Goal: Navigation & Orientation: Find specific page/section

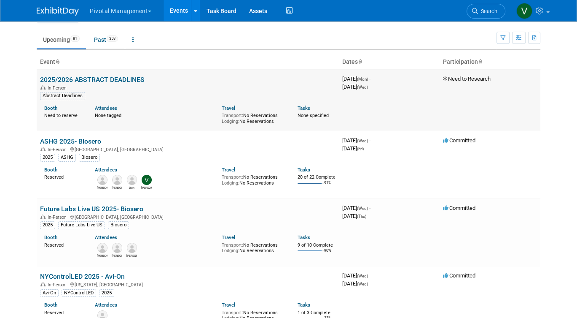
scroll to position [23, 0]
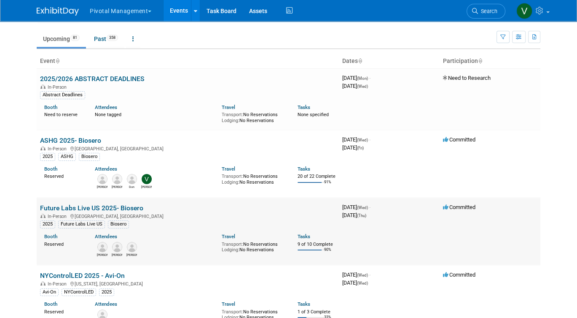
click at [118, 212] on link "Future Labs Live US 2025- Biosero" at bounding box center [91, 208] width 103 height 8
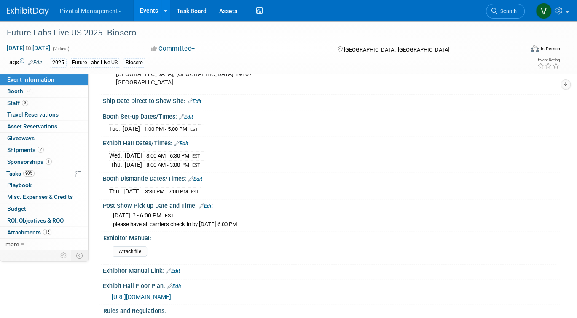
scroll to position [958, 0]
click at [149, 15] on link "Events" at bounding box center [149, 10] width 31 height 21
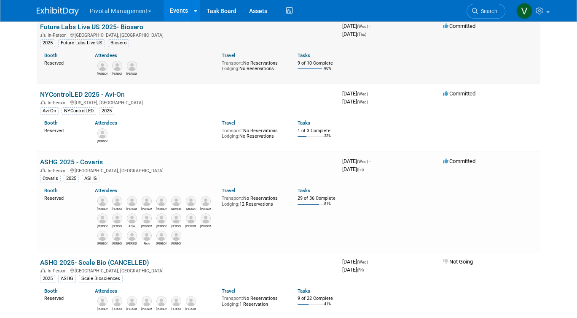
scroll to position [226, 0]
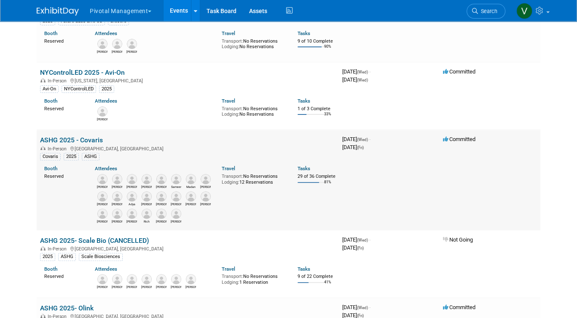
click at [88, 144] on link "ASHG 2025 - Covaris" at bounding box center [71, 140] width 63 height 8
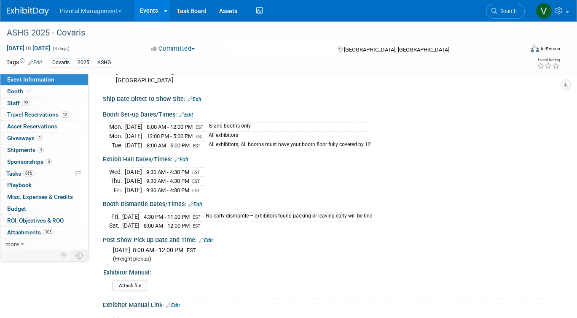
scroll to position [1126, 0]
